Goal: Information Seeking & Learning: Learn about a topic

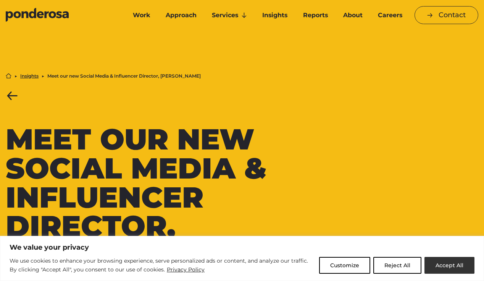
click at [447, 268] on button "Accept All" at bounding box center [450, 265] width 50 height 17
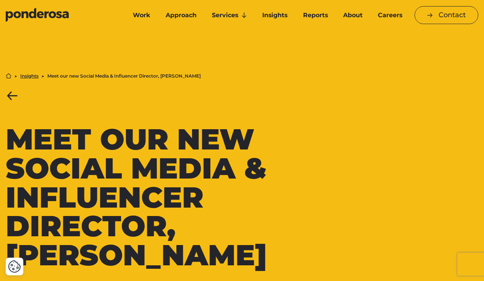
click at [35, 77] on link "Insights" at bounding box center [29, 76] width 18 height 5
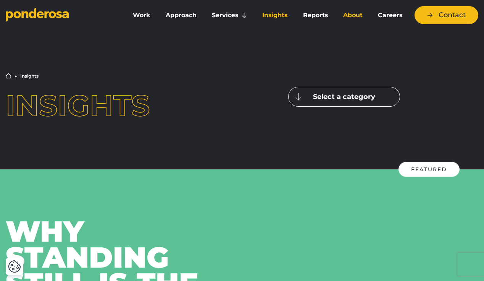
click at [357, 18] on link "About" at bounding box center [353, 15] width 32 height 16
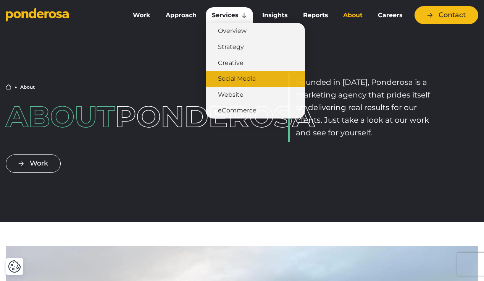
click at [235, 79] on link "Social Media" at bounding box center [255, 79] width 99 height 16
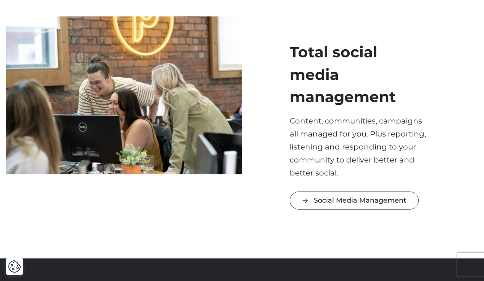
scroll to position [910, 0]
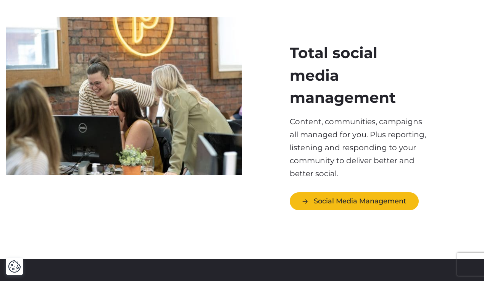
click at [318, 192] on link "Social Media Management" at bounding box center [354, 201] width 129 height 18
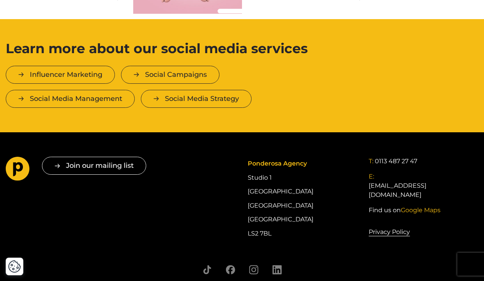
scroll to position [1924, 0]
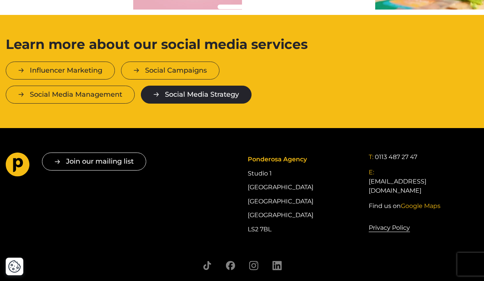
click at [170, 90] on link "Social Media Strategy" at bounding box center [196, 95] width 111 height 18
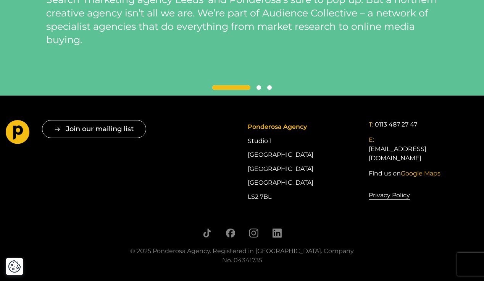
scroll to position [1908, 0]
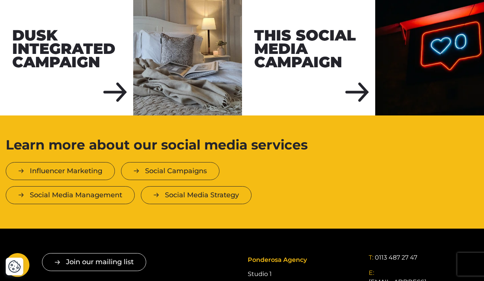
scroll to position [1689, 0]
